Goal: Information Seeking & Learning: Learn about a topic

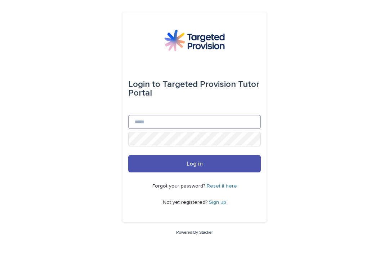
click at [237, 129] on input "Email" at bounding box center [194, 122] width 133 height 14
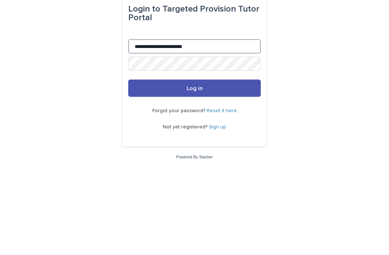
type input "**********"
click at [213, 155] on button "Log in" at bounding box center [194, 163] width 133 height 17
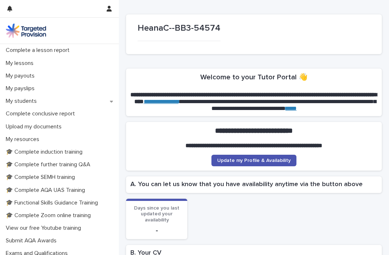
scroll to position [89, 0]
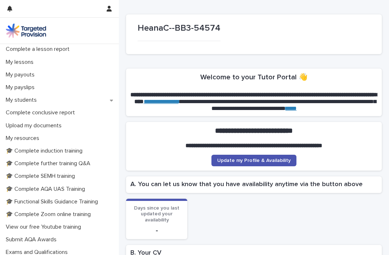
click at [71, 150] on p "🎓 Complete induction training" at bounding box center [45, 150] width 85 height 7
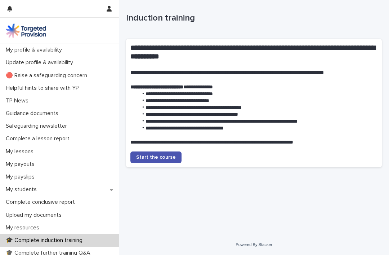
click at [161, 157] on span "Start the course" at bounding box center [156, 157] width 40 height 5
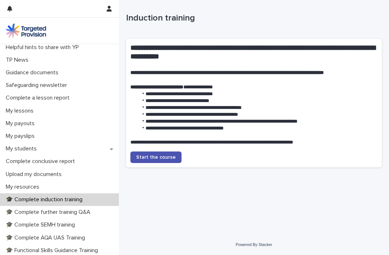
scroll to position [39, 0]
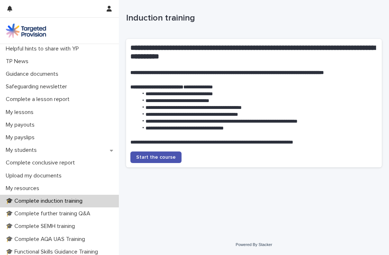
click at [84, 149] on div "My students" at bounding box center [59, 150] width 119 height 13
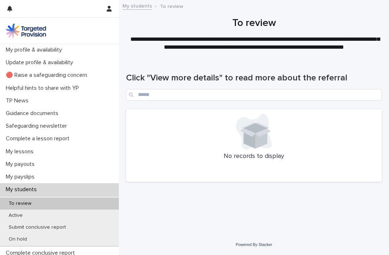
click at [48, 206] on div "To review" at bounding box center [59, 204] width 119 height 12
click at [45, 216] on div "Active" at bounding box center [59, 216] width 119 height 12
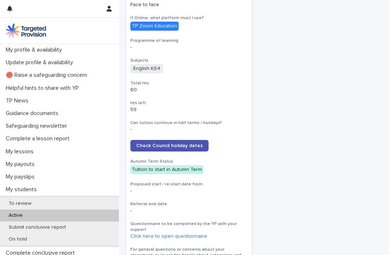
scroll to position [276, 0]
click at [168, 143] on span "Check Council holiday dates" at bounding box center [169, 145] width 67 height 5
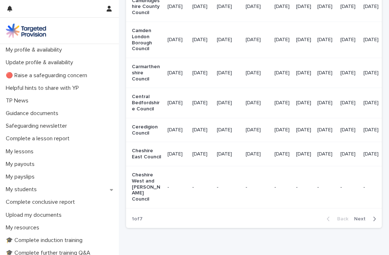
scroll to position [885, 0]
click at [365, 217] on span "Next" at bounding box center [362, 219] width 16 height 5
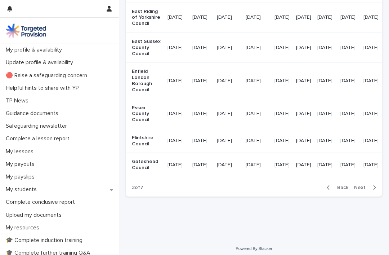
scroll to position [856, 0]
click at [363, 190] on span "Next" at bounding box center [362, 187] width 16 height 5
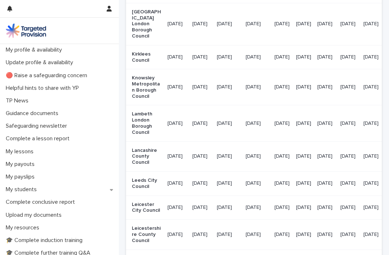
click at [30, 191] on p "My students" at bounding box center [23, 189] width 40 height 7
